Goal: Navigation & Orientation: Understand site structure

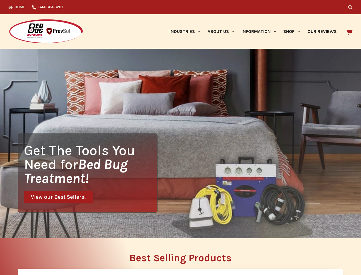
click at [181, 137] on div "Get The Tools You Need for Bed Bug Treatment! View our Best Sellers!" at bounding box center [180, 143] width 361 height 189
click at [353, 7] on icon "Search" at bounding box center [350, 7] width 4 height 4
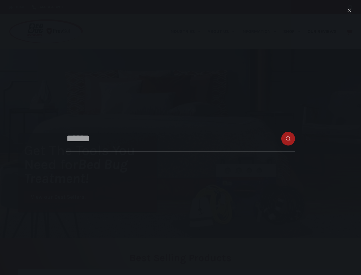
click at [187, 31] on link "Industries" at bounding box center [185, 31] width 38 height 34
click at [223, 31] on link "About Us" at bounding box center [221, 31] width 34 height 34
click at [261, 31] on link "Information" at bounding box center [259, 31] width 42 height 34
click at [294, 31] on link "Shop" at bounding box center [292, 31] width 24 height 34
